Goal: Book appointment/travel/reservation

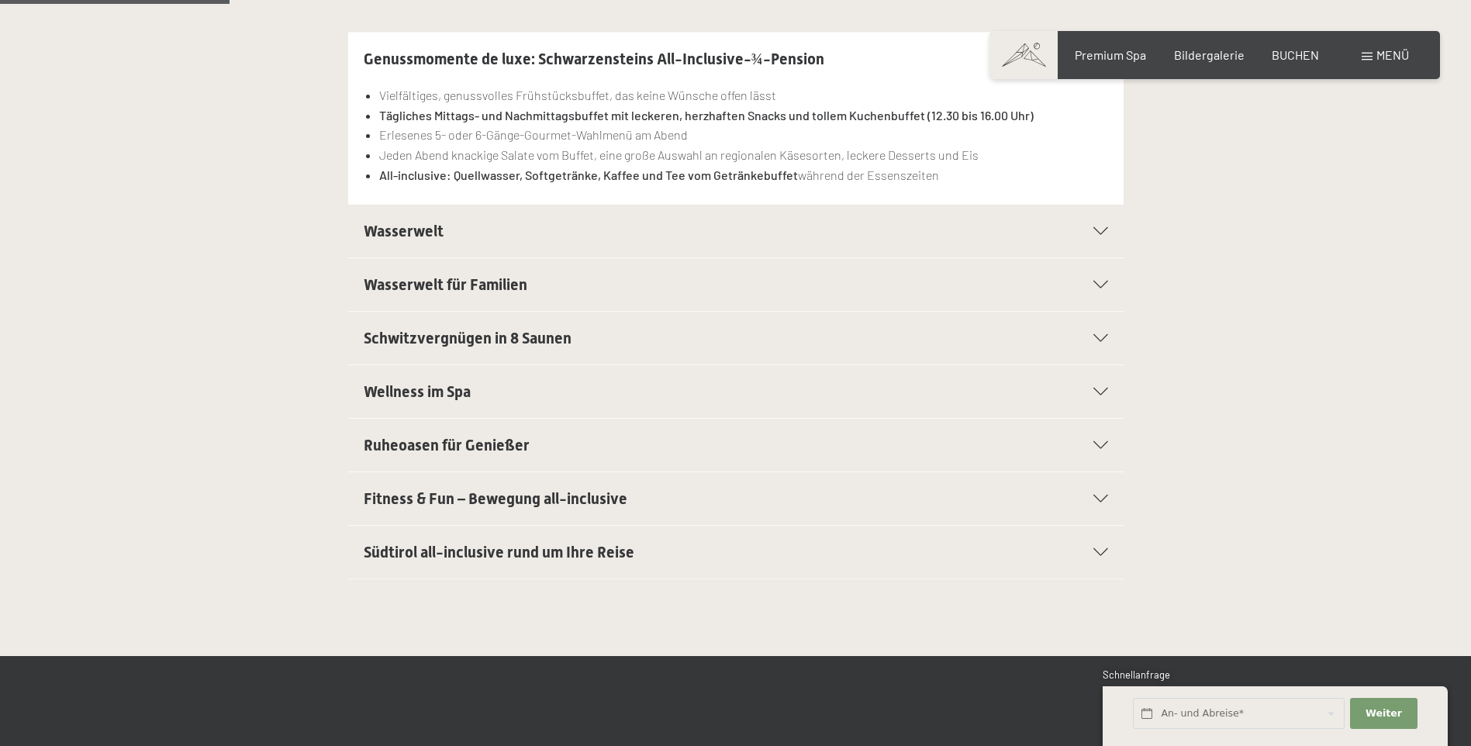
scroll to position [510, 0]
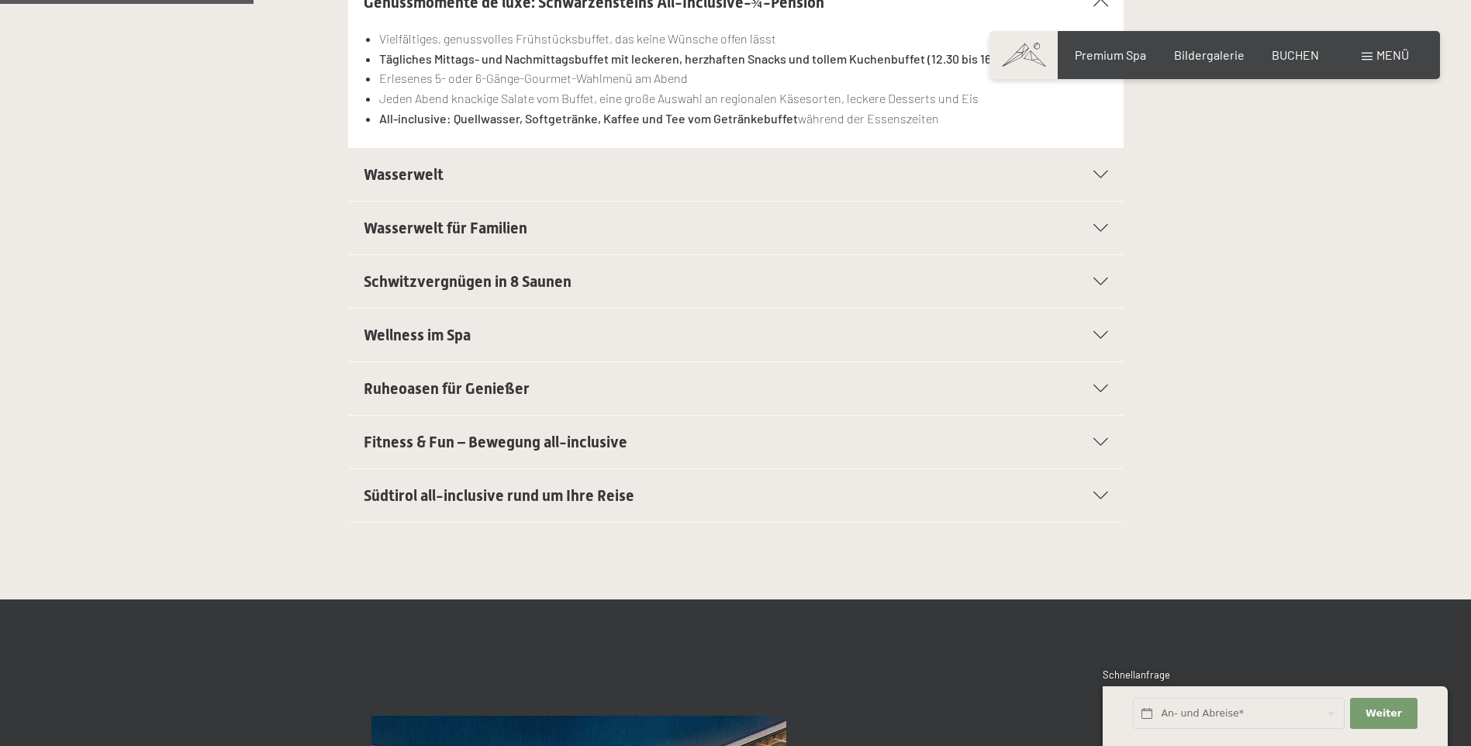
click at [1098, 177] on icon at bounding box center [1100, 175] width 15 height 8
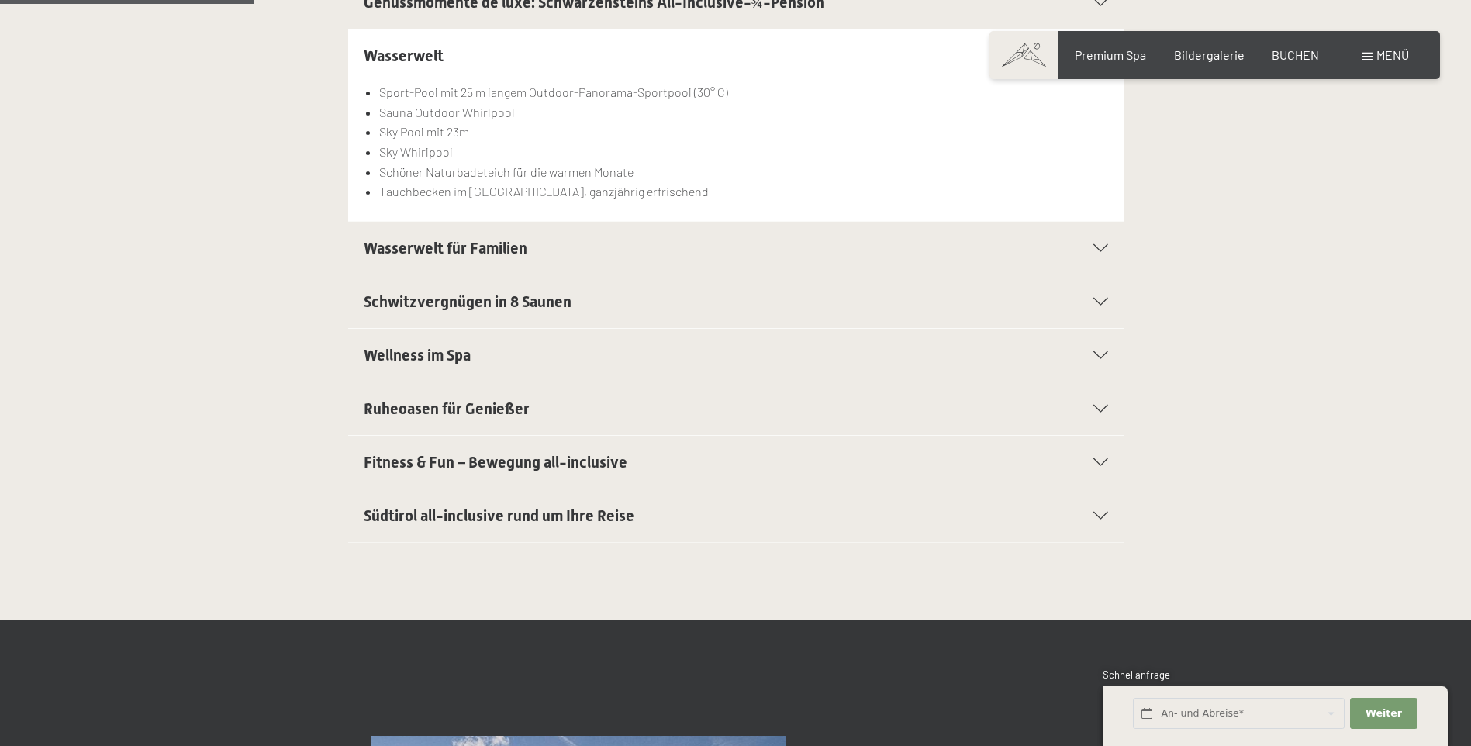
click at [1100, 302] on icon at bounding box center [1100, 302] width 15 height 8
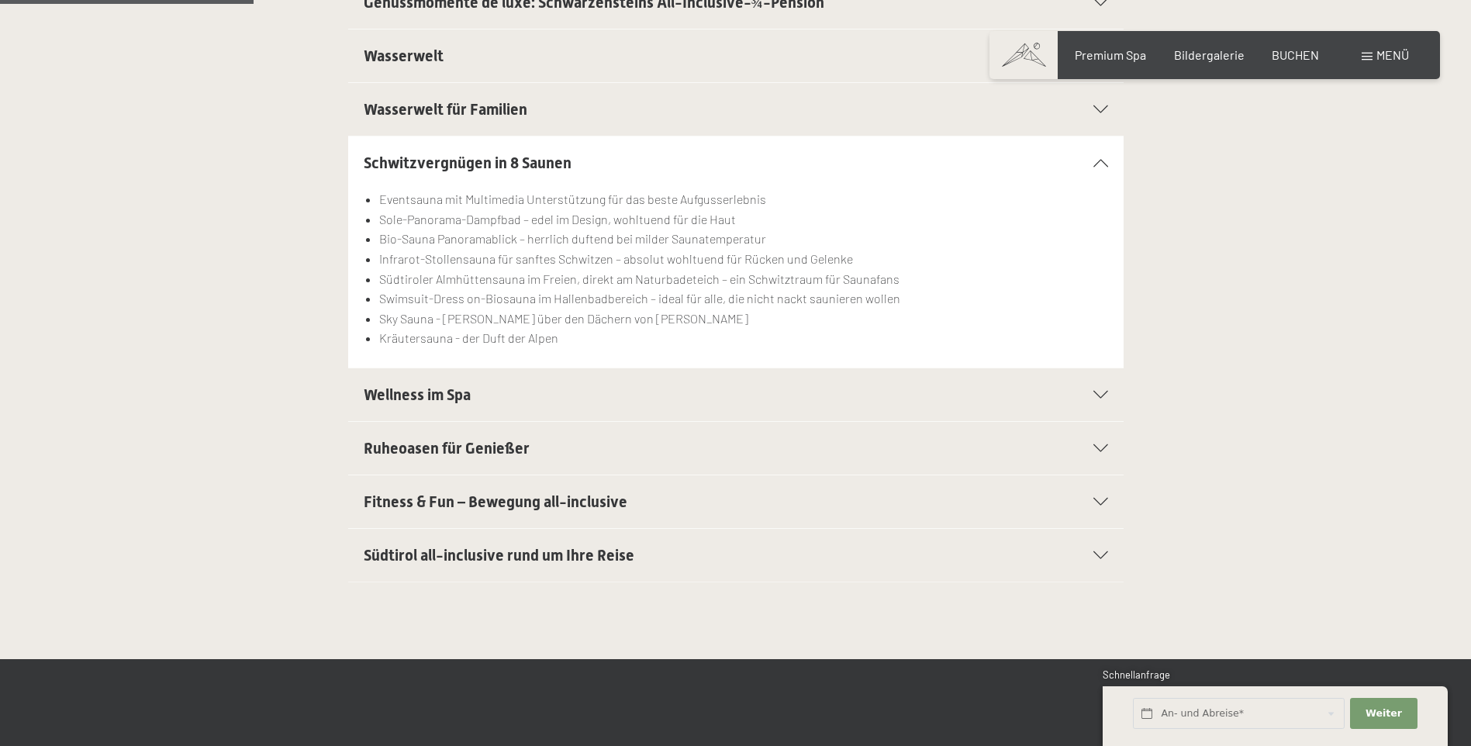
click at [1100, 502] on icon at bounding box center [1100, 502] width 15 height 8
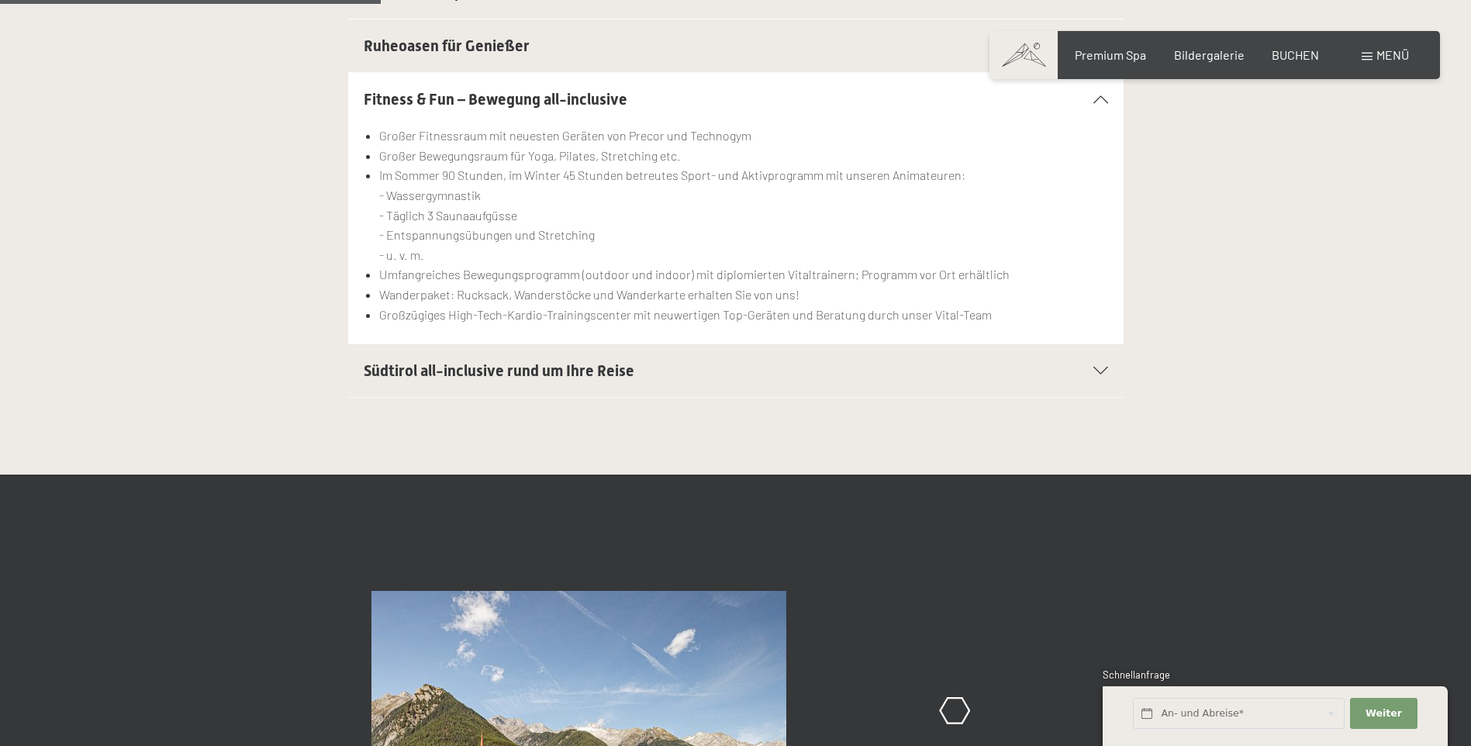
scroll to position [796, 0]
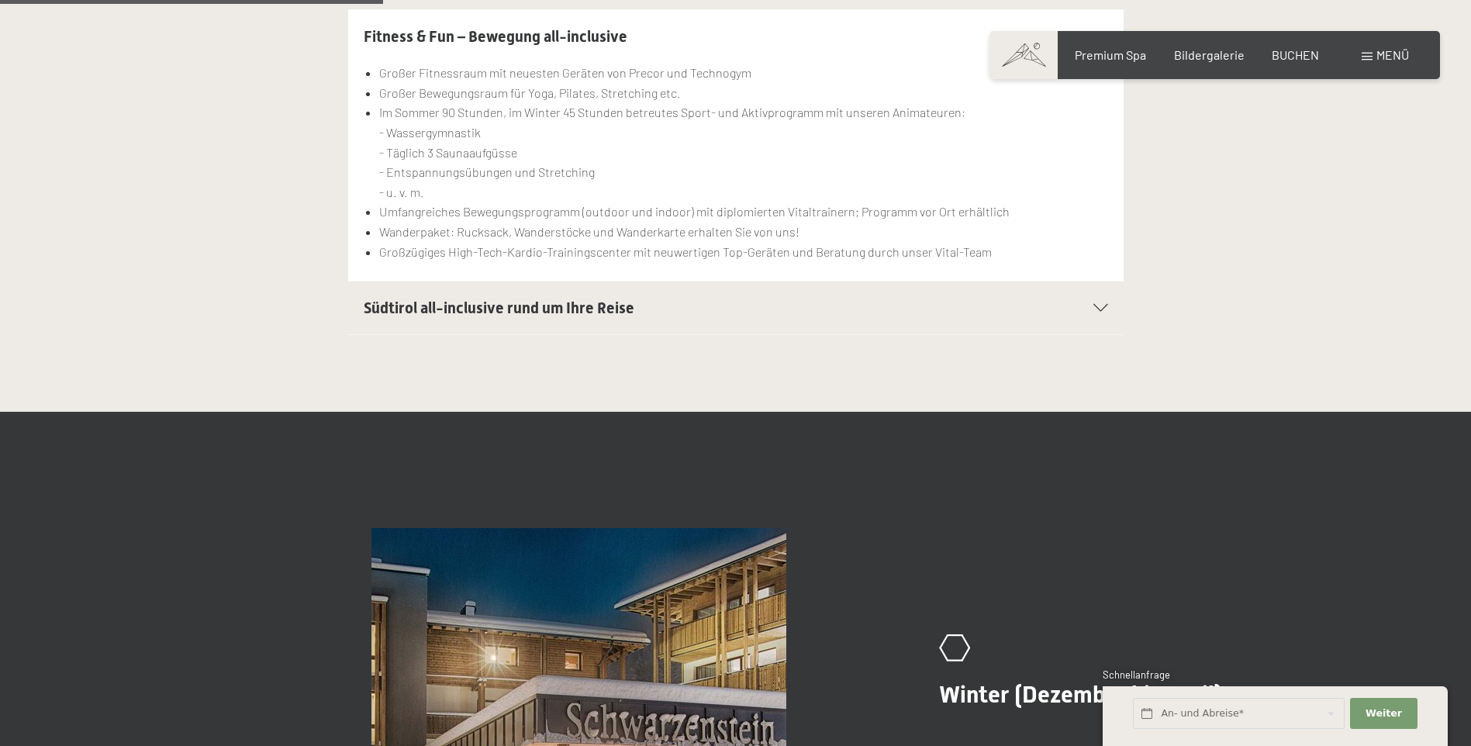
click at [1101, 309] on icon at bounding box center [1100, 308] width 15 height 8
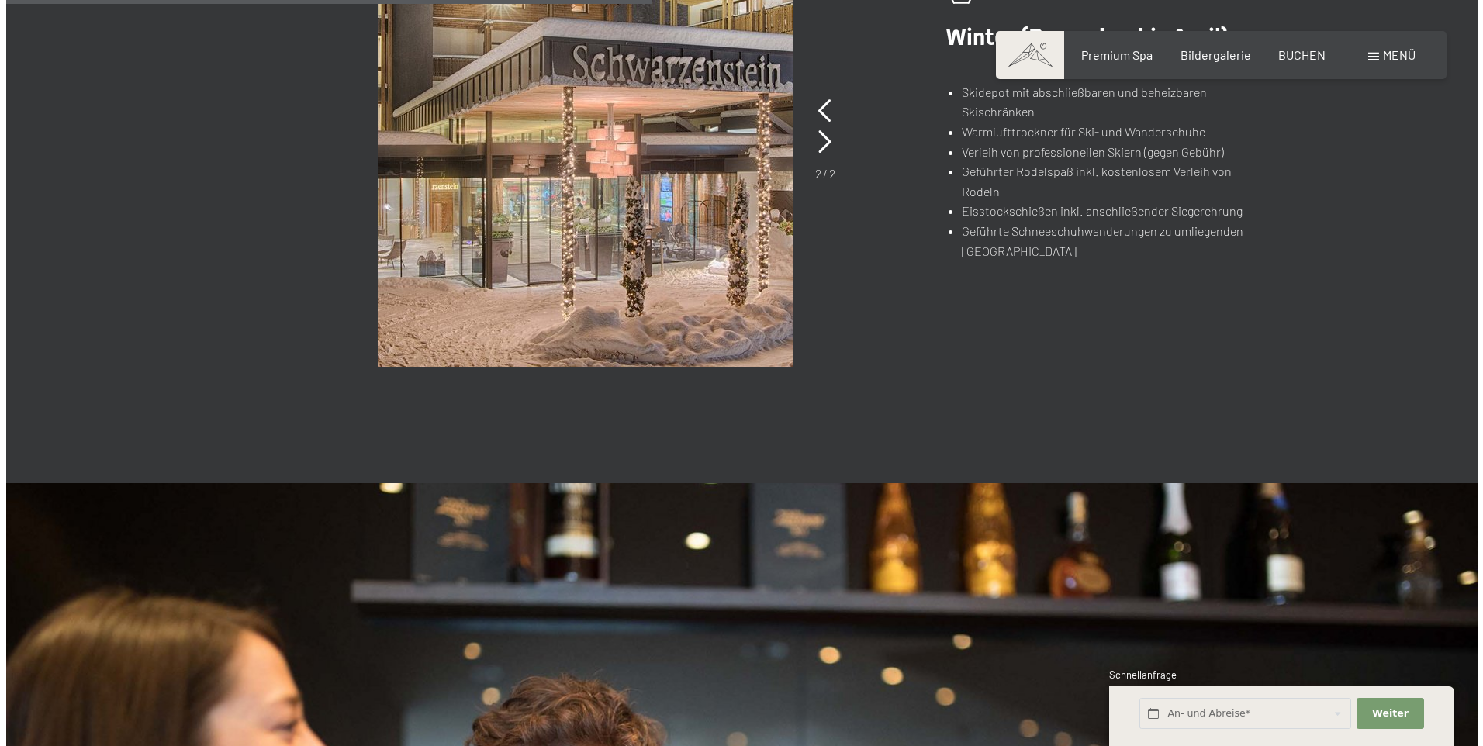
scroll to position [1290, 0]
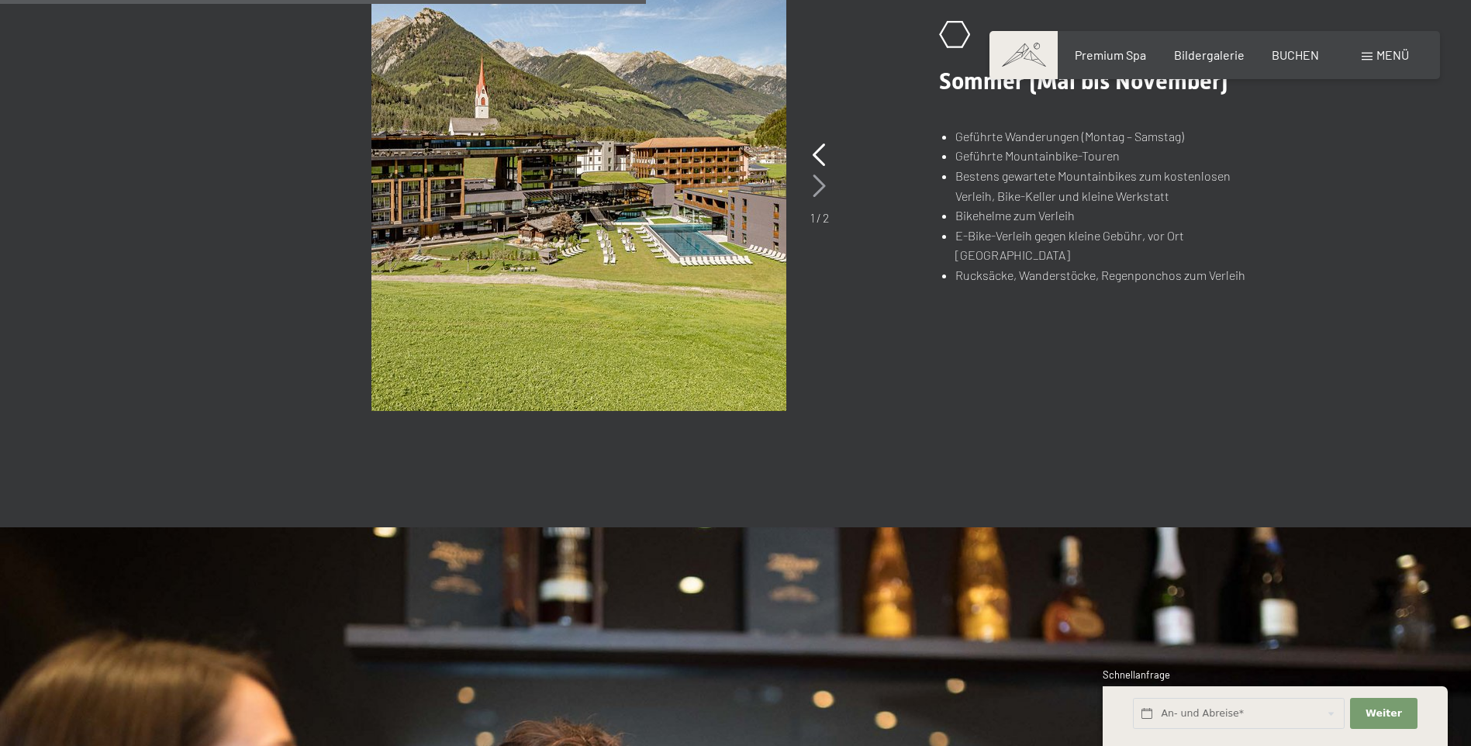
click at [820, 192] on icon at bounding box center [819, 185] width 13 height 23
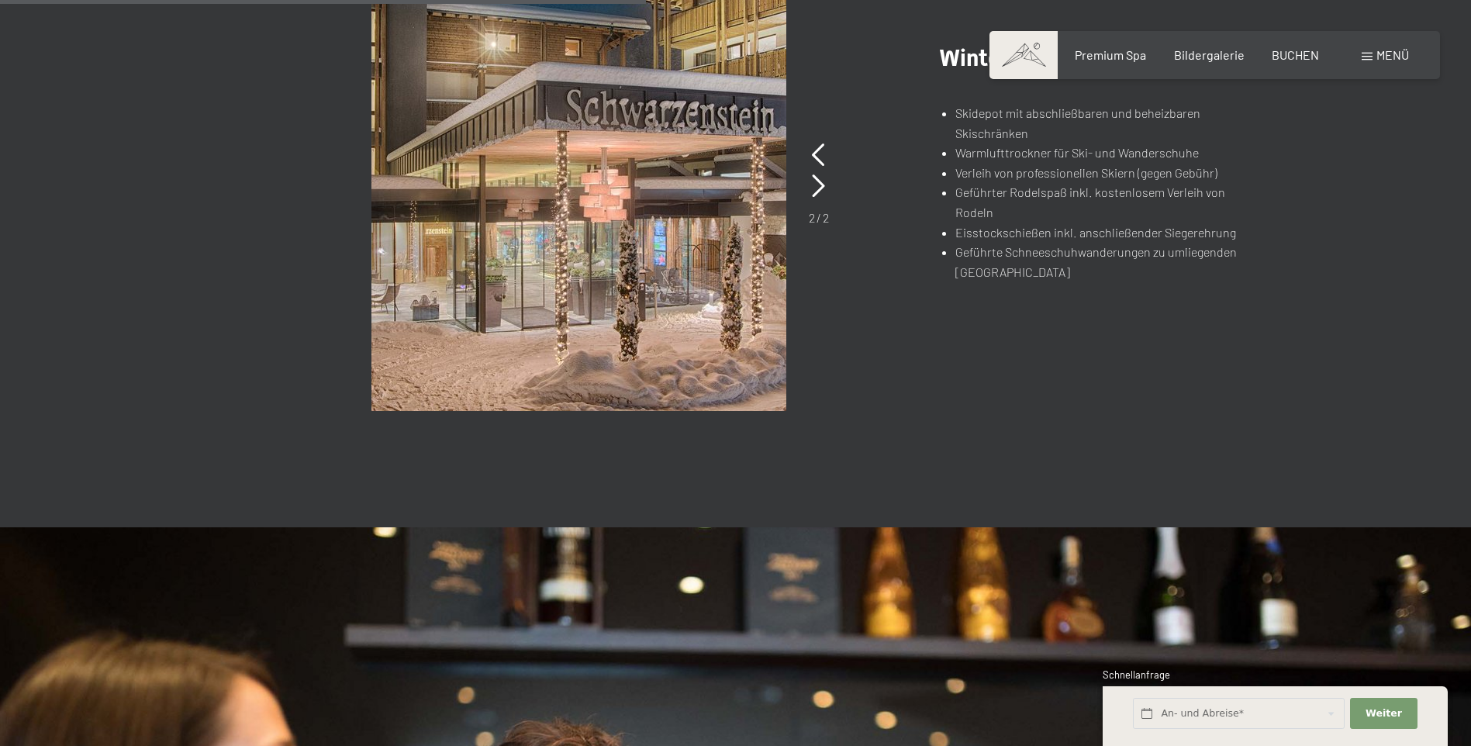
click at [1404, 55] on span "Menü" at bounding box center [1393, 54] width 33 height 15
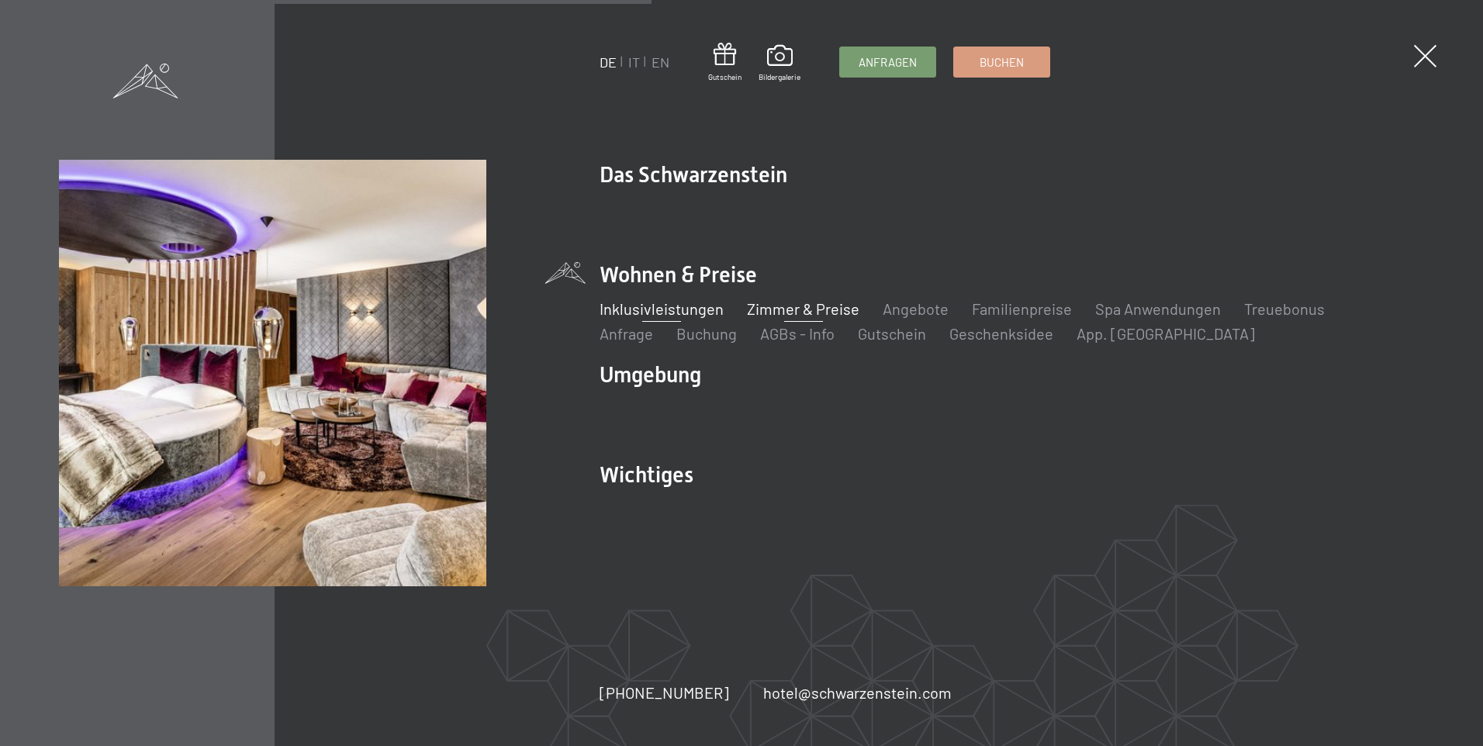
click at [814, 304] on link "Zimmer & Preise" at bounding box center [803, 308] width 112 height 19
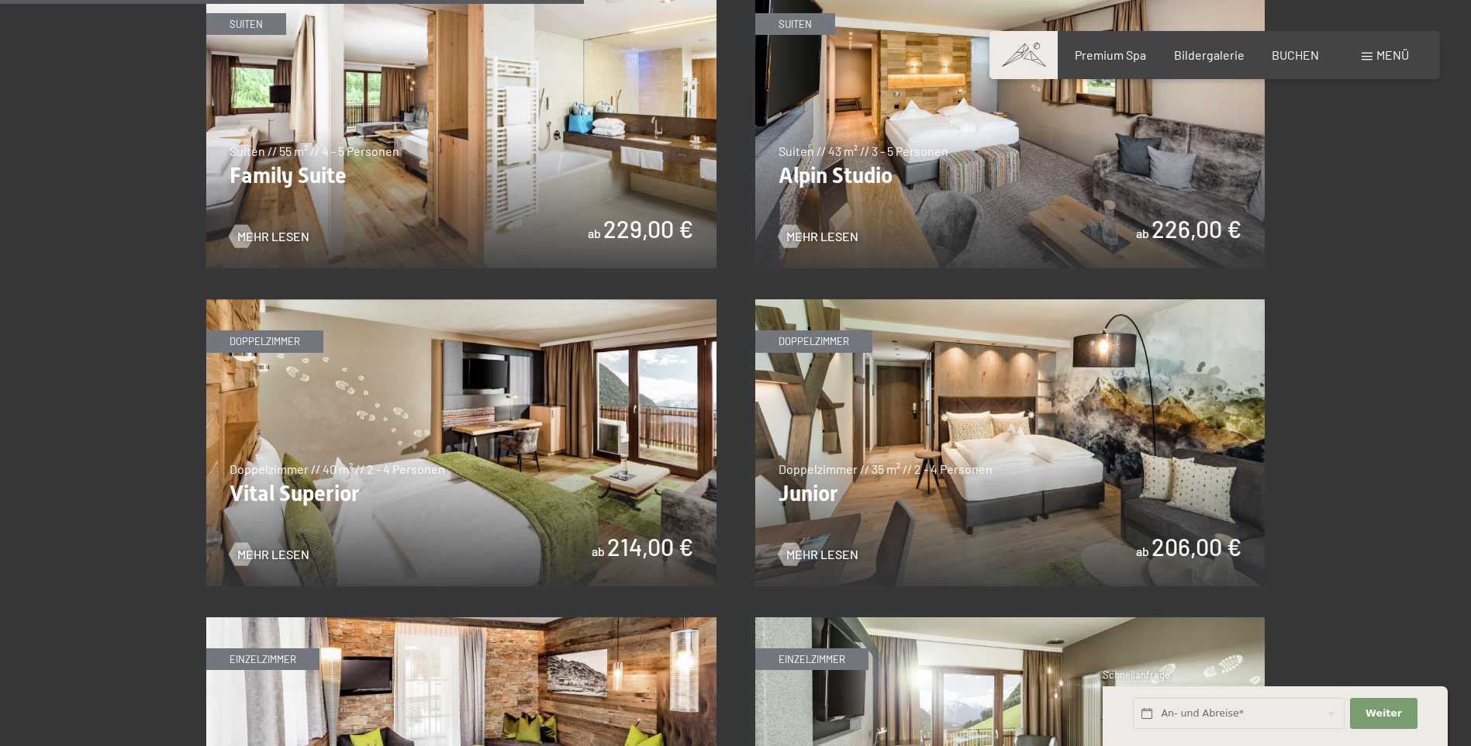
scroll to position [1947, 0]
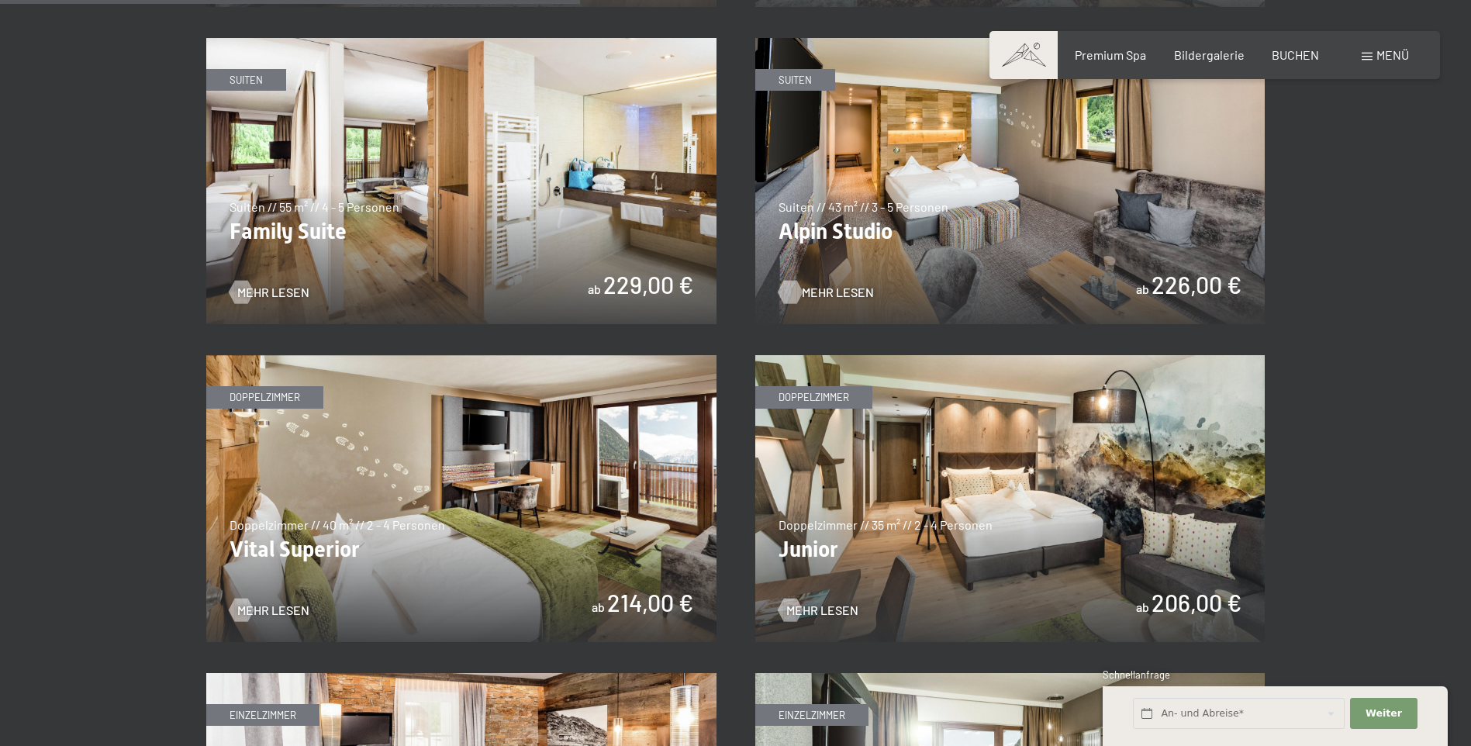
click at [827, 292] on span "Mehr Lesen" at bounding box center [838, 292] width 72 height 17
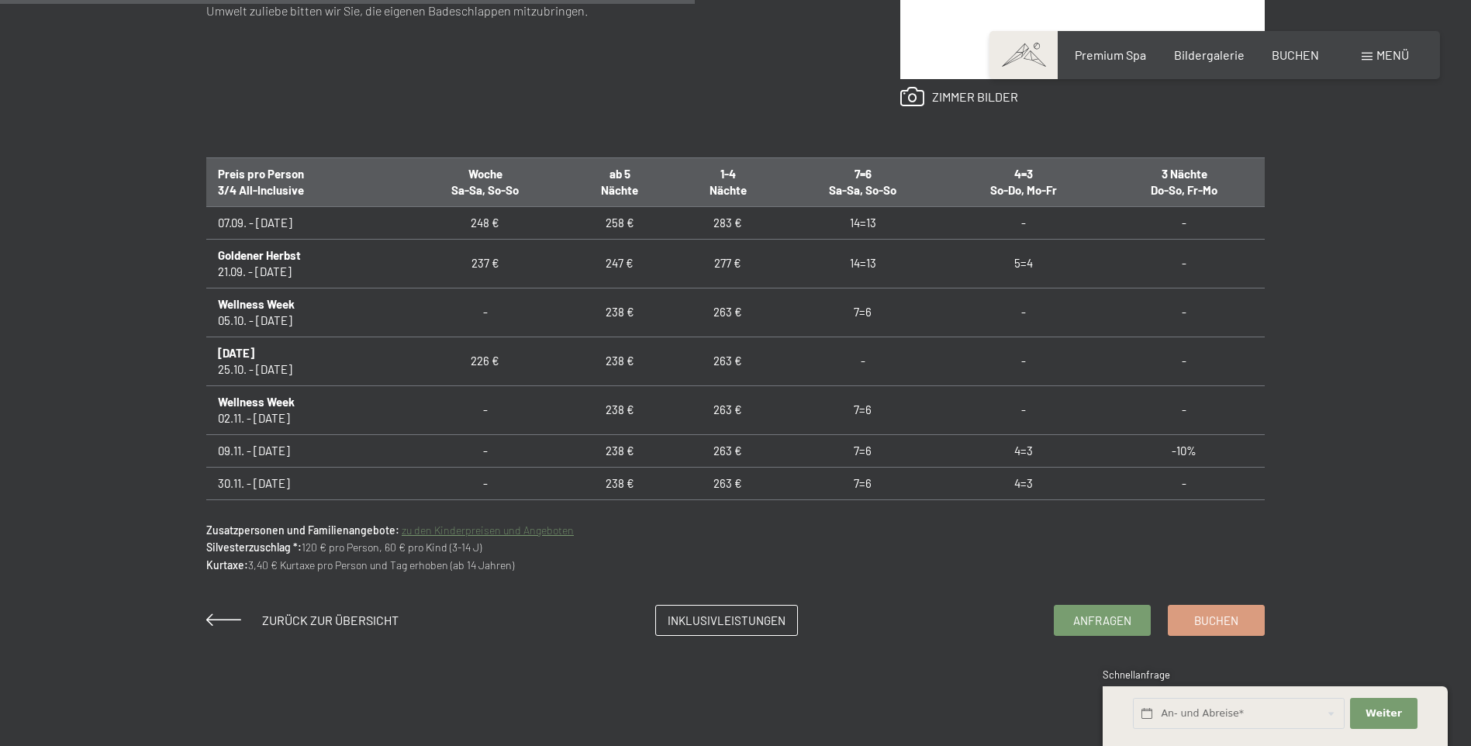
scroll to position [1051, 0]
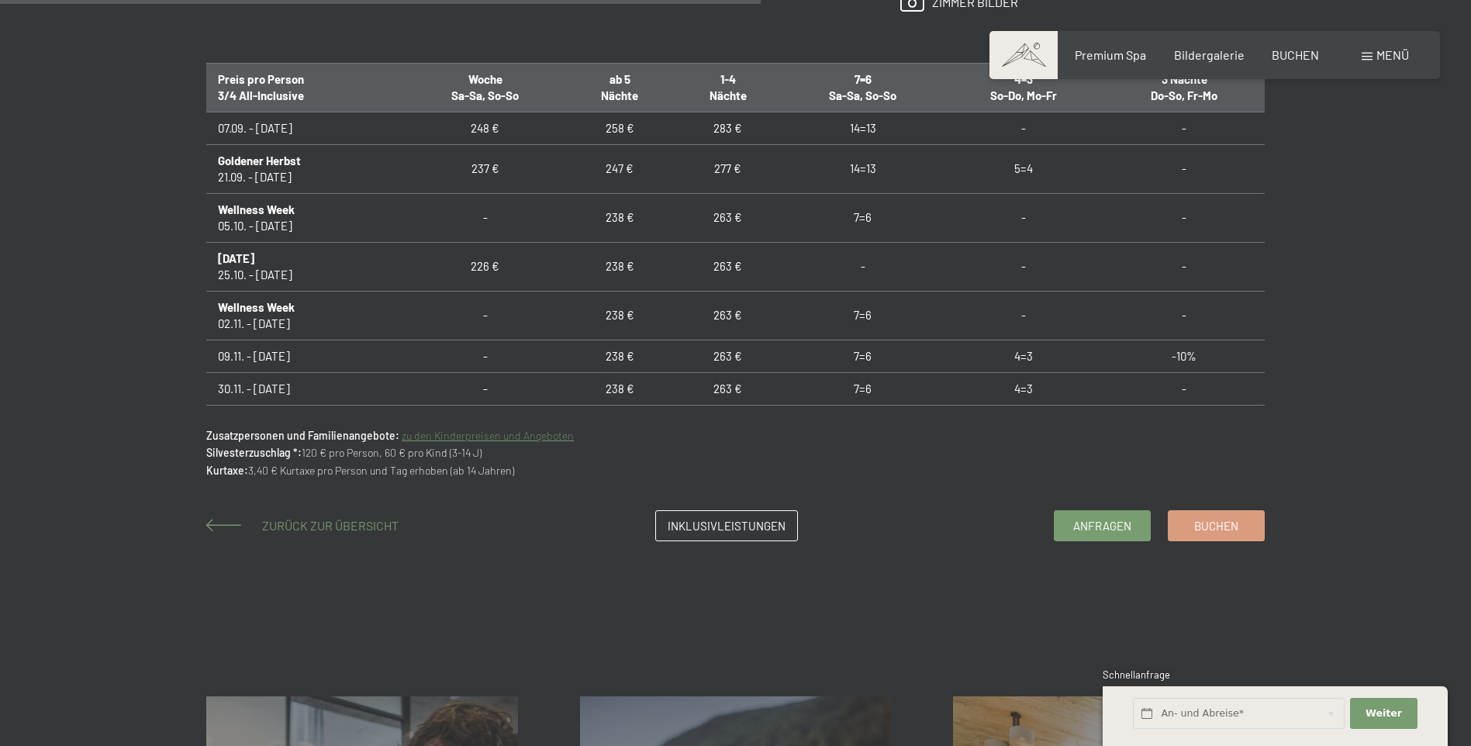
click at [316, 527] on span "Zurück zur Übersicht" at bounding box center [330, 525] width 136 height 15
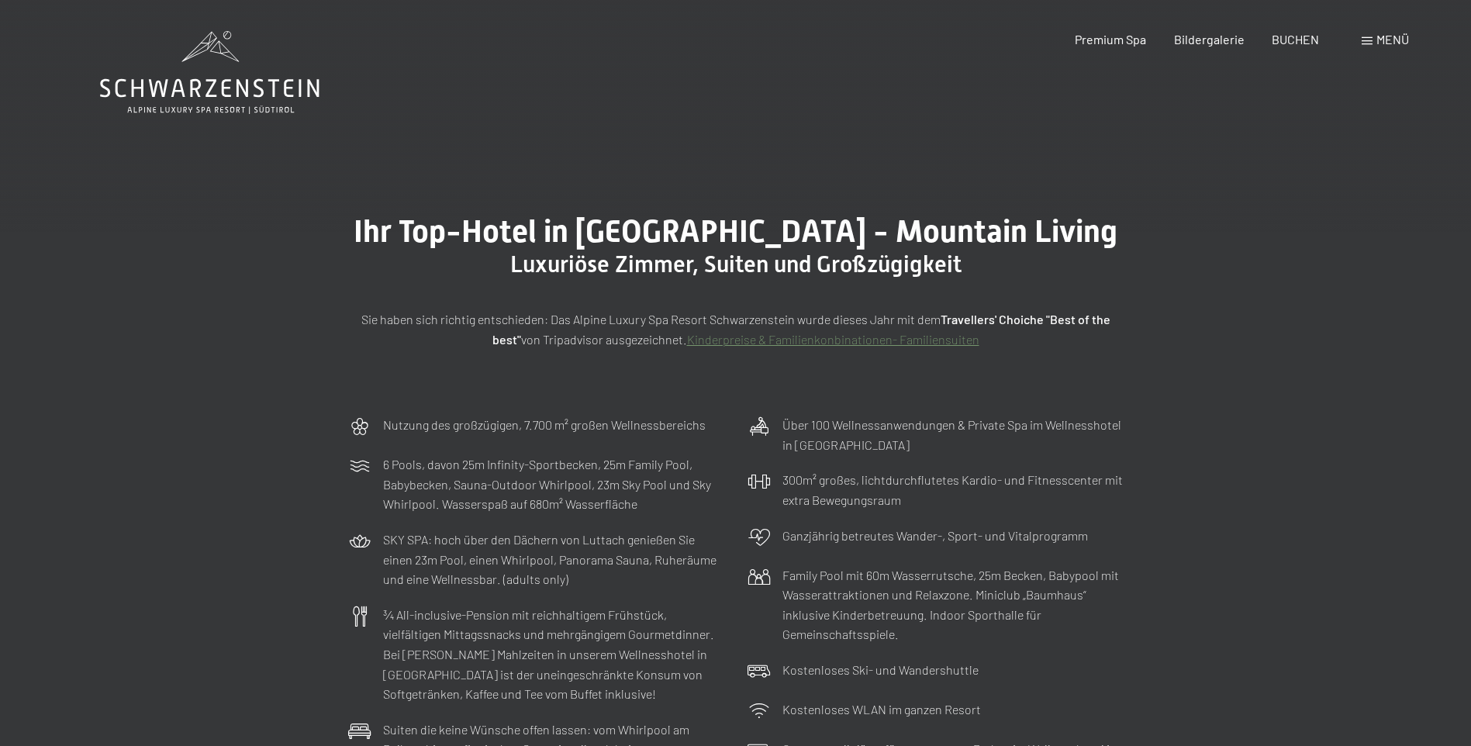
click at [1397, 38] on span "Menü" at bounding box center [1393, 39] width 33 height 15
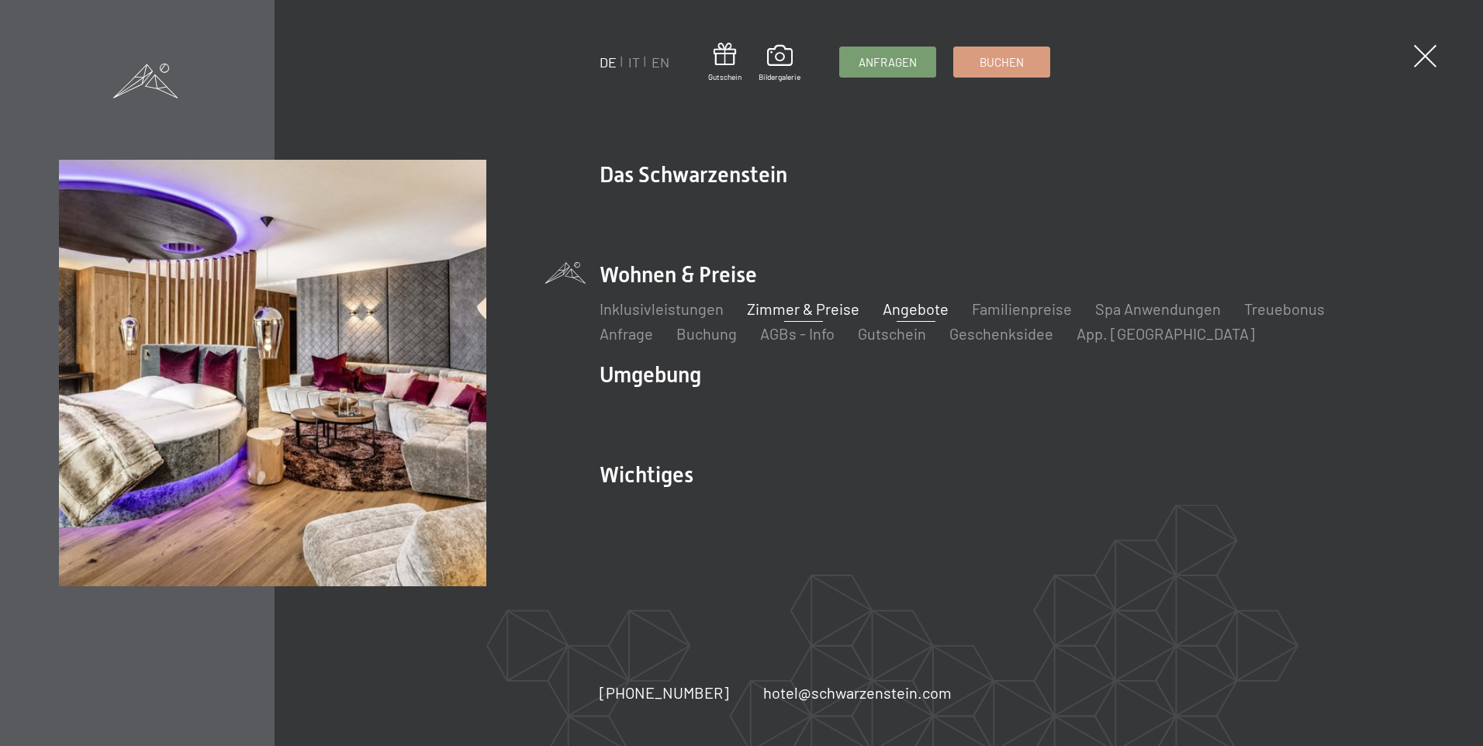
click at [931, 310] on link "Angebote" at bounding box center [916, 308] width 66 height 19
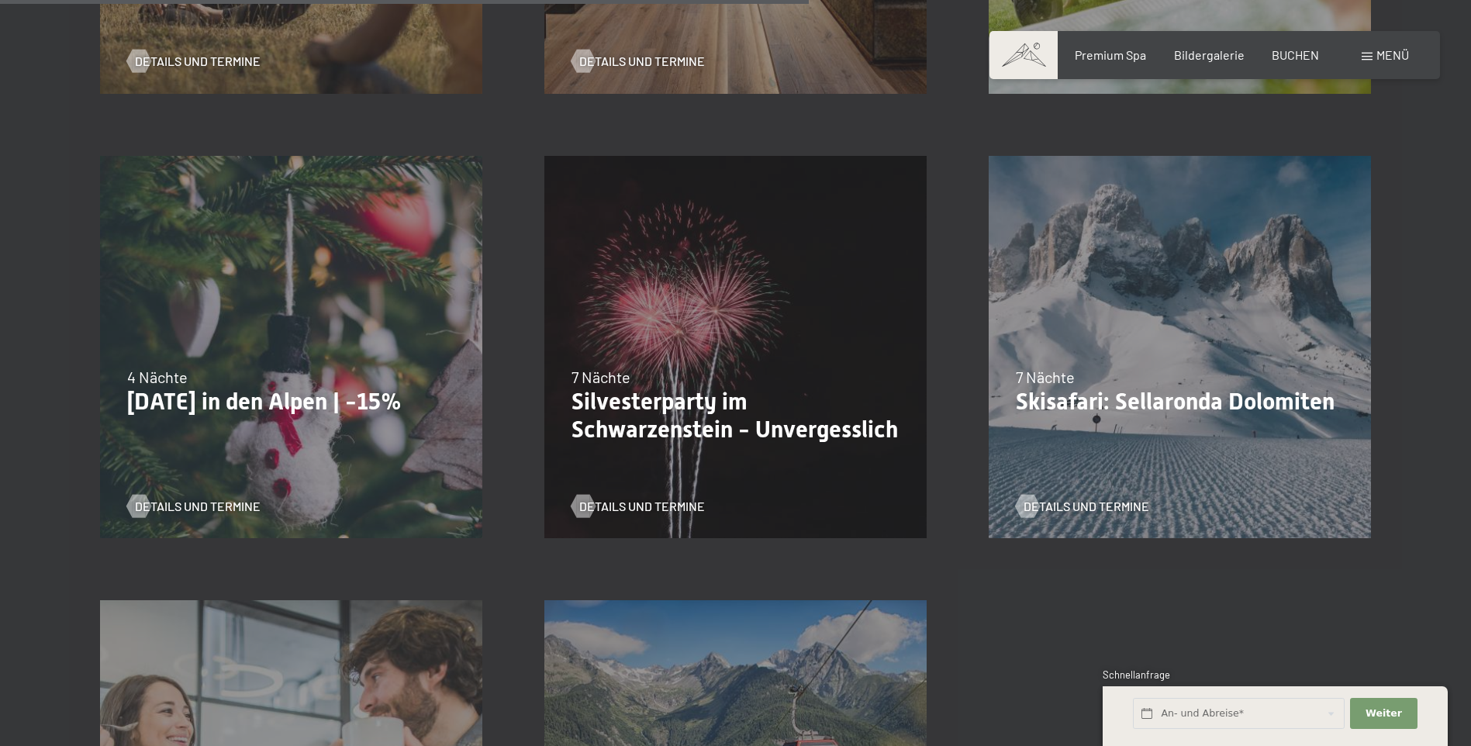
scroll to position [1684, 0]
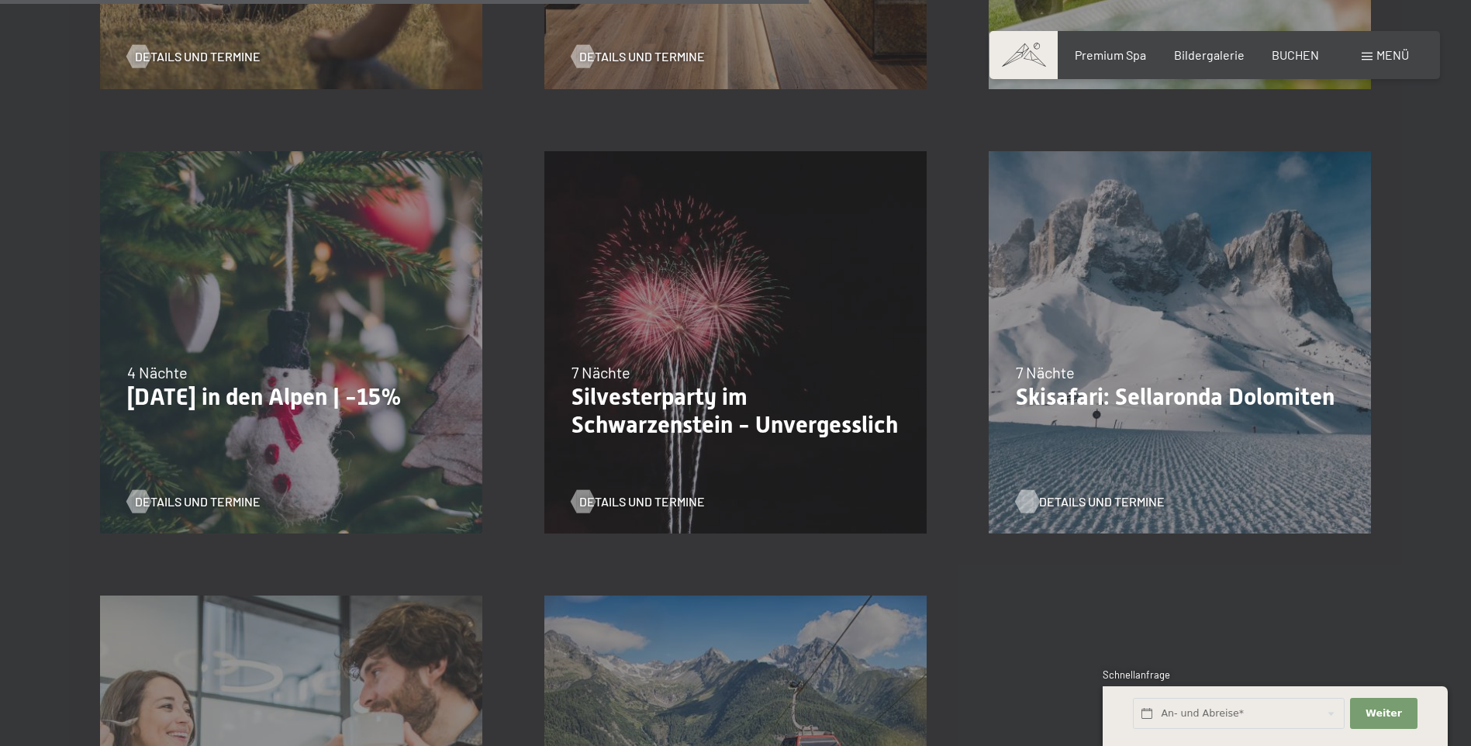
click at [1102, 504] on span "Details und Termine" at bounding box center [1102, 501] width 126 height 17
